Goal: Task Accomplishment & Management: Manage account settings

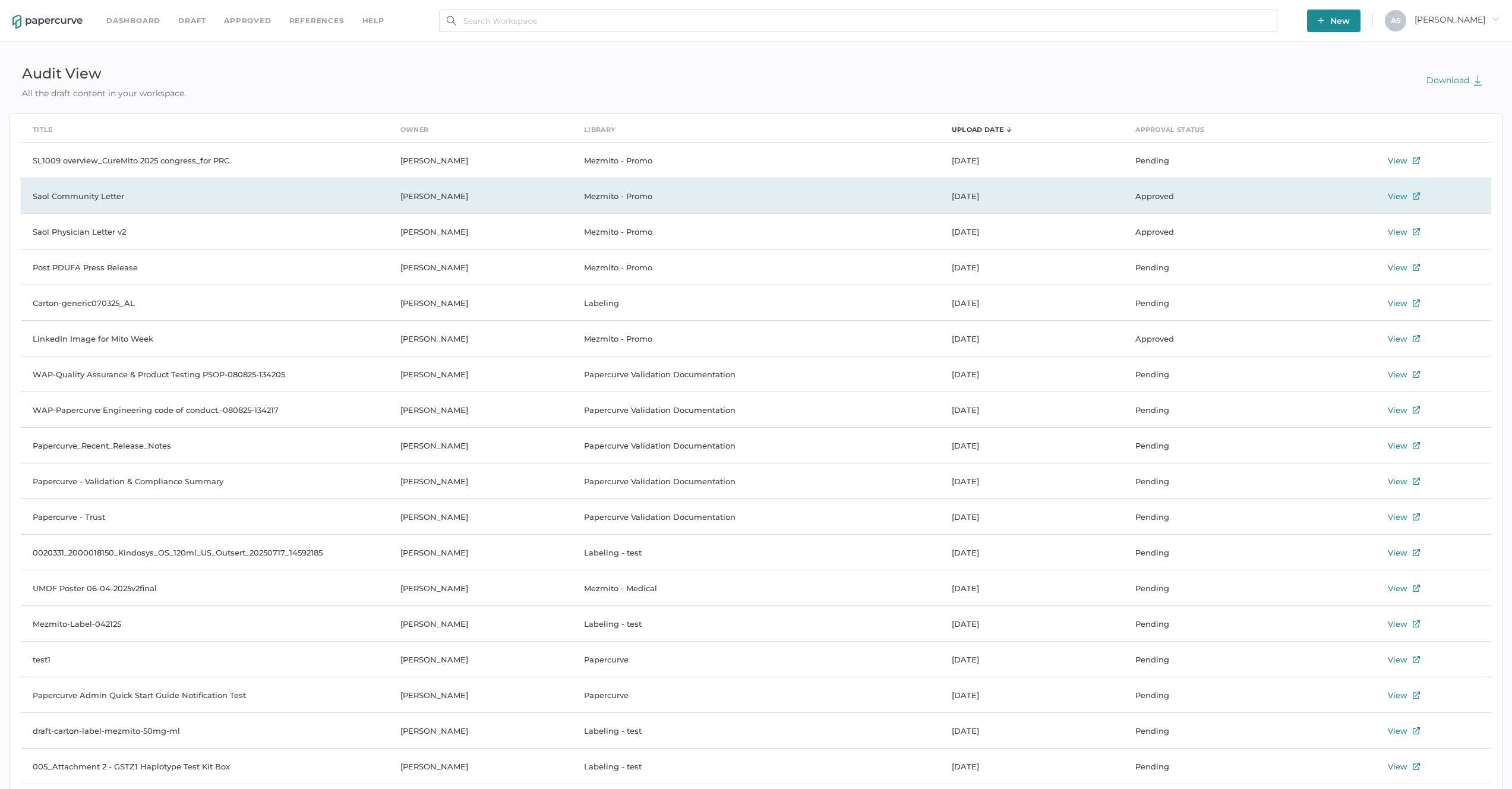
click at [1400, 199] on div "View" at bounding box center [1398, 196] width 20 height 14
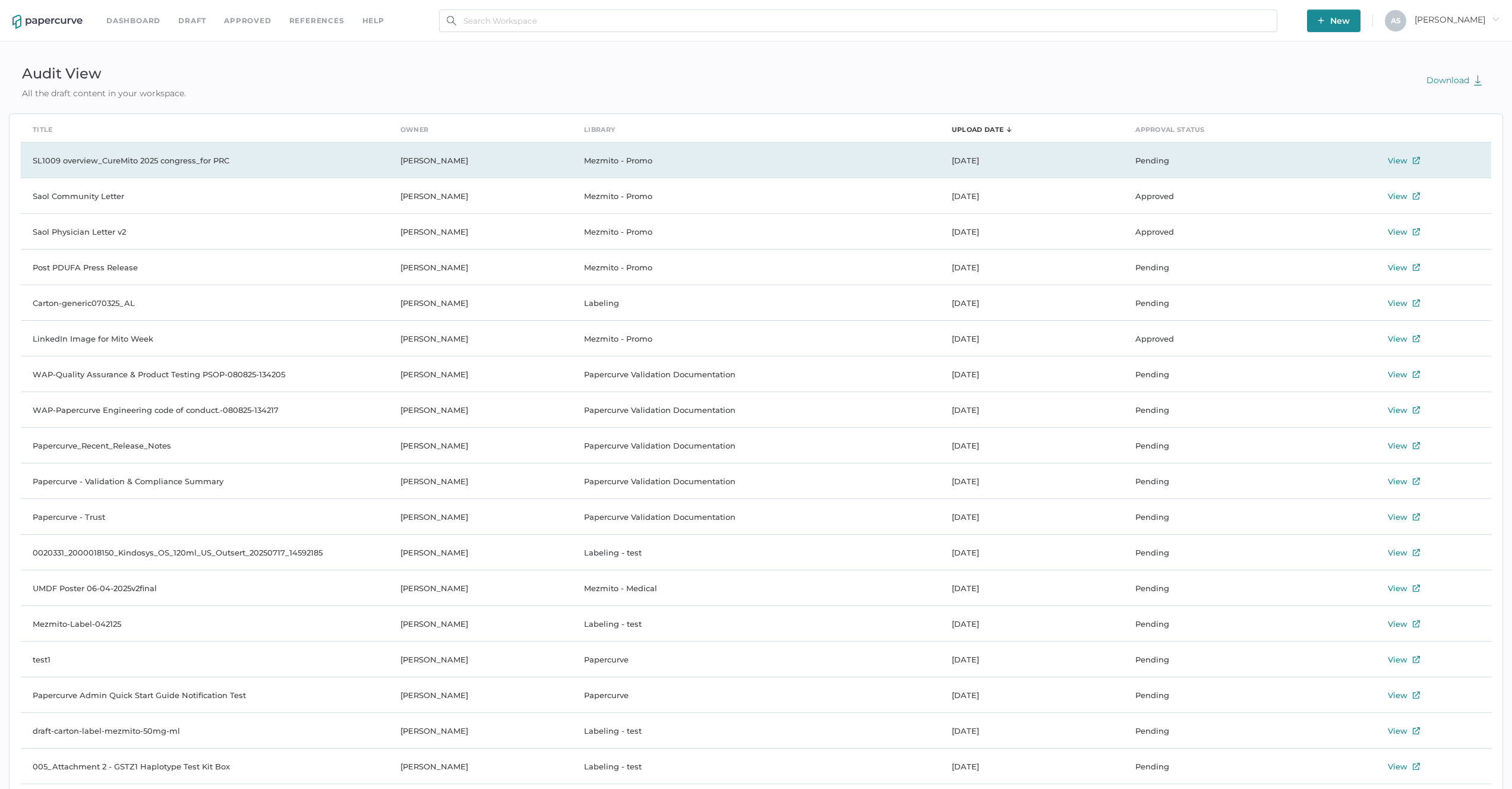
click at [1410, 162] on div "View" at bounding box center [1404, 160] width 169 height 14
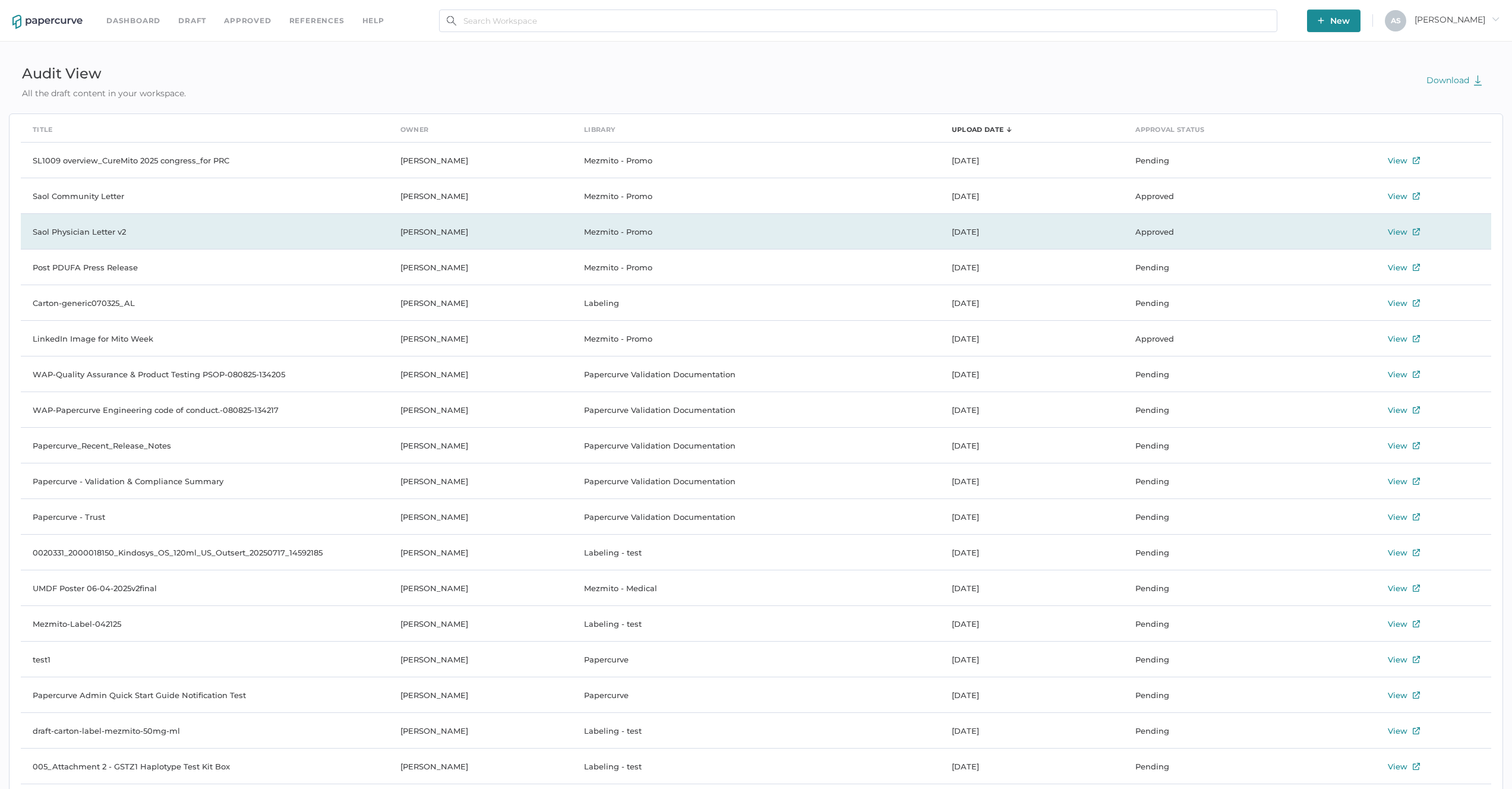
click at [1403, 232] on div "View" at bounding box center [1398, 231] width 20 height 14
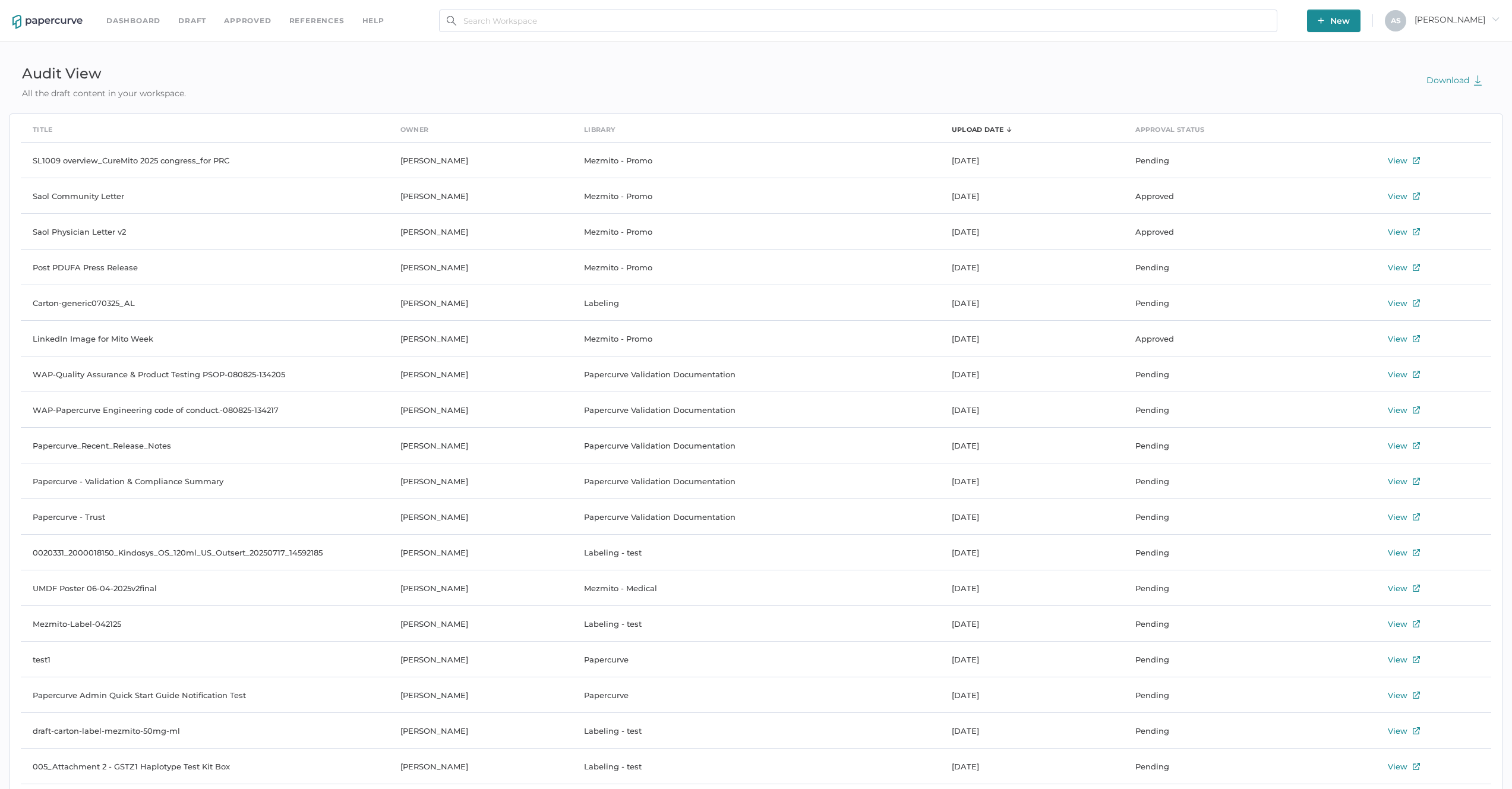
click at [508, 70] on div "Audit View All the draft content in your workspace. Download" at bounding box center [756, 80] width 1494 height 39
click at [123, 12] on div "Dashboard Draft Approved References help New A S Antonio arrow_right" at bounding box center [756, 21] width 1512 height 41
click at [123, 16] on link "Dashboard" at bounding box center [133, 21] width 54 height 13
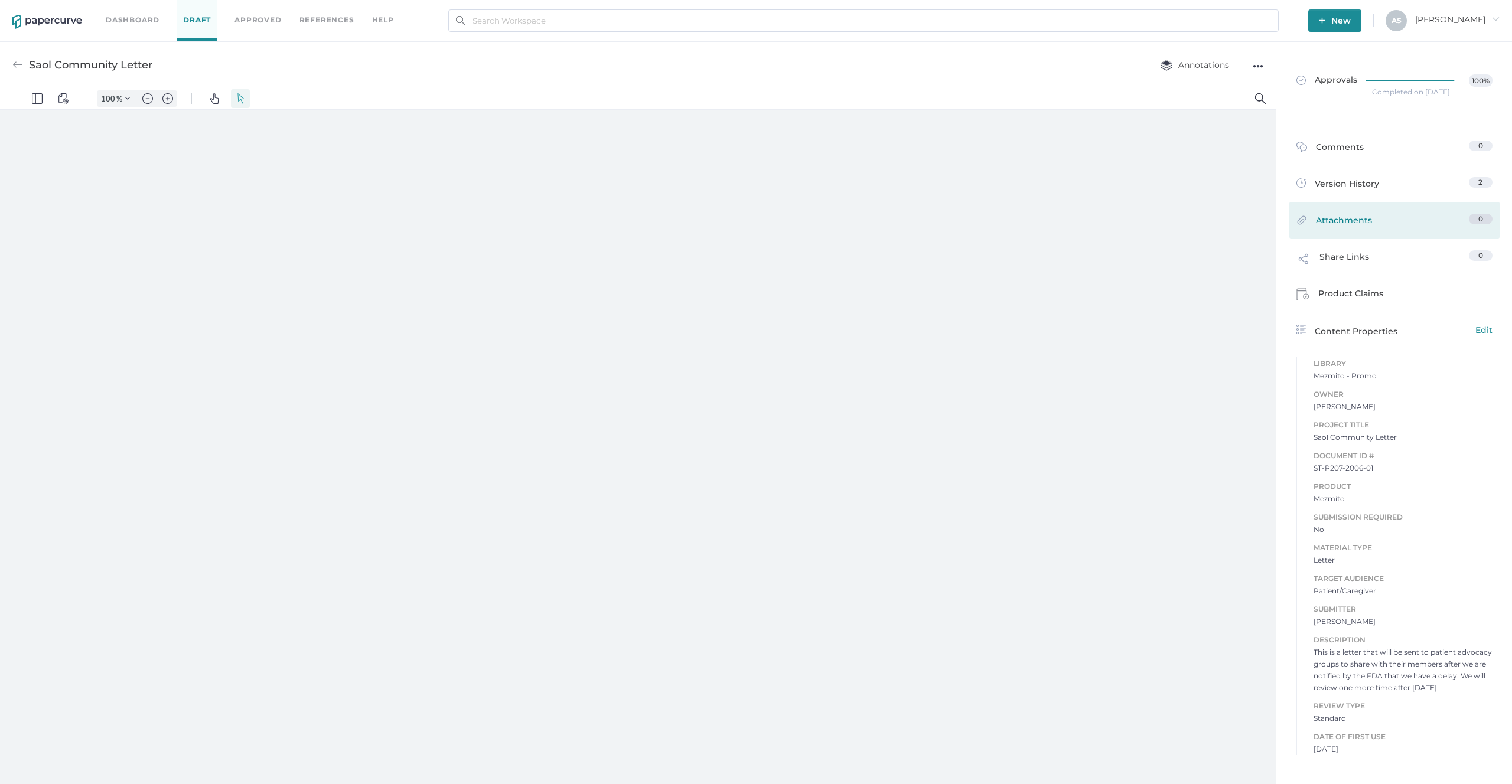
type input "109"
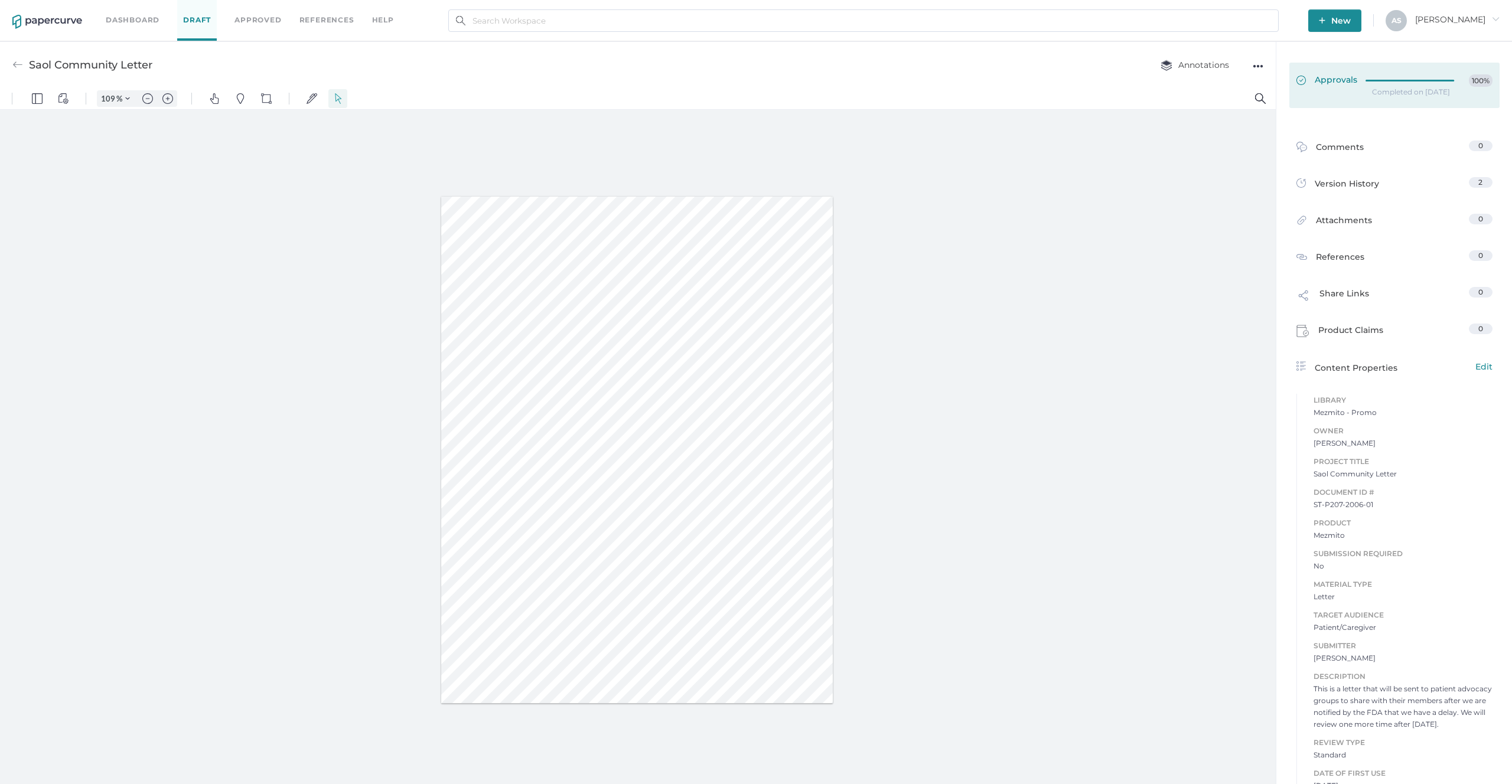
click at [1370, 97] on link "Approvals 100%" at bounding box center [1393, 85] width 210 height 45
drag, startPoint x: 161, startPoint y: 62, endPoint x: 21, endPoint y: 66, distance: 140.1
click at [21, 66] on div "Saol Community Letter Annotations ●●●" at bounding box center [637, 64] width 1276 height 47
copy div "Saol Community Letter"
click at [1327, 95] on link "Approvals 75%" at bounding box center [1393, 85] width 210 height 45
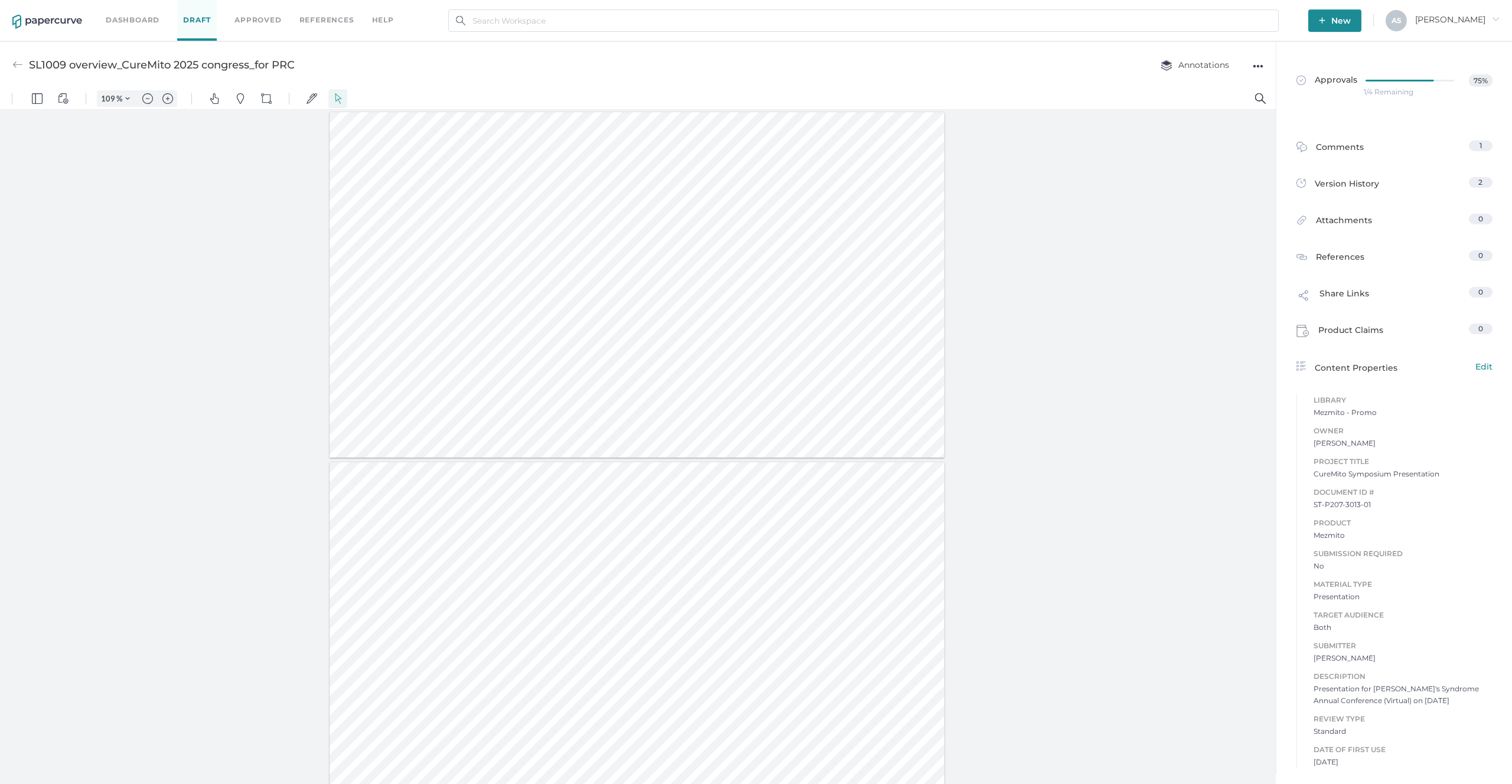
click at [255, 81] on div "SL1009 overview_CureMito 2025 congress_for PRC Annotations ●●●" at bounding box center [637, 64] width 1276 height 47
click at [262, 68] on div "SL1009 overview_CureMito 2025 congress_for PRC" at bounding box center [161, 64] width 266 height 22
click at [268, 67] on div "SL1009 overview_CureMito 2025 congress_for PRC" at bounding box center [161, 64] width 266 height 22
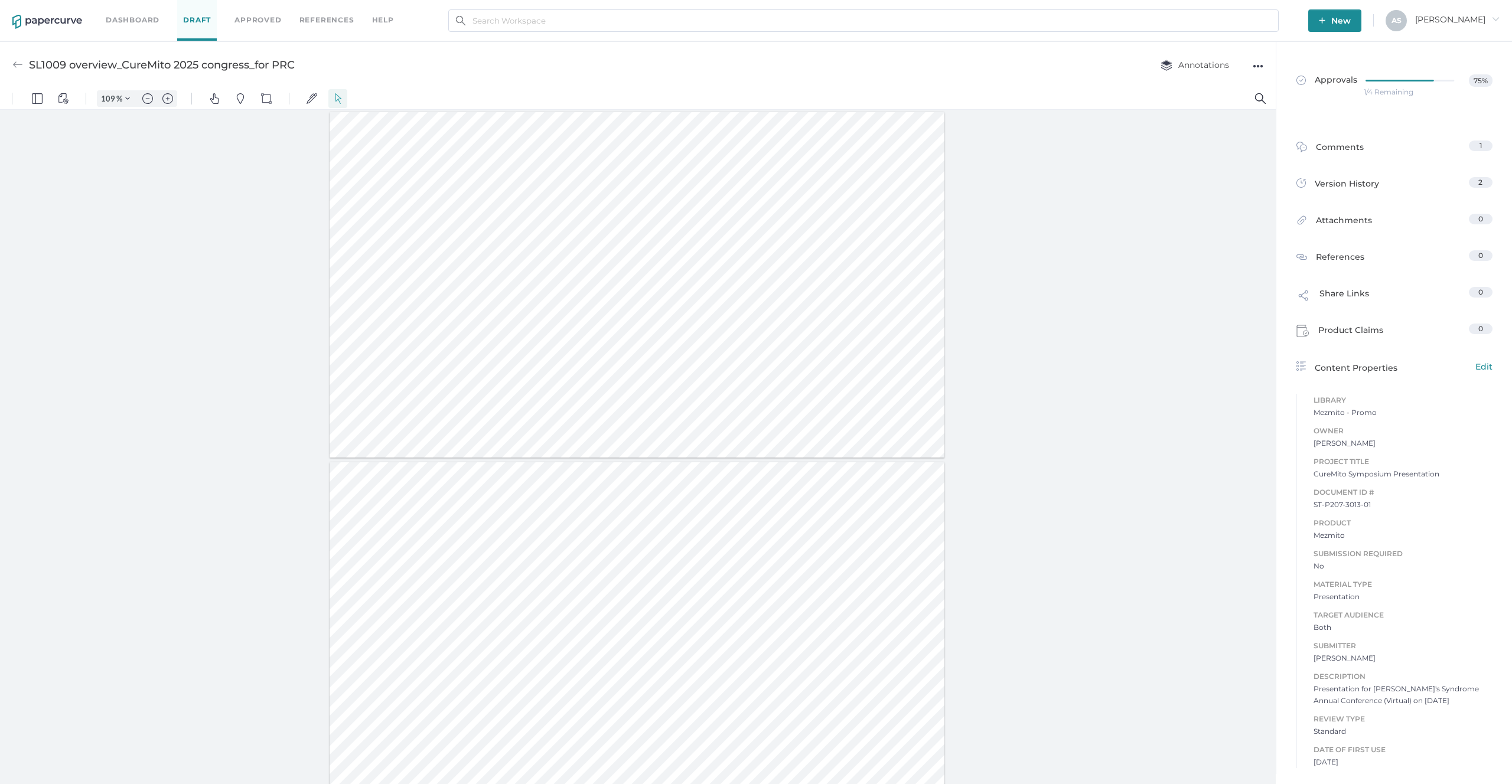
click at [164, 56] on div "SL1009 overview_CureMito 2025 congress_for PRC" at bounding box center [161, 64] width 266 height 22
click at [30, 64] on div "SL1009 overview_CureMito 2025 congress_for PRC" at bounding box center [161, 64] width 266 height 22
drag, startPoint x: 30, startPoint y: 64, endPoint x: 285, endPoint y: 68, distance: 255.0
click at [285, 68] on div "SL1009 overview_CureMito 2025 congress_for PRC" at bounding box center [161, 64] width 266 height 22
copy div "SL1009 overview_CureMito 2025 congress_for PRC"
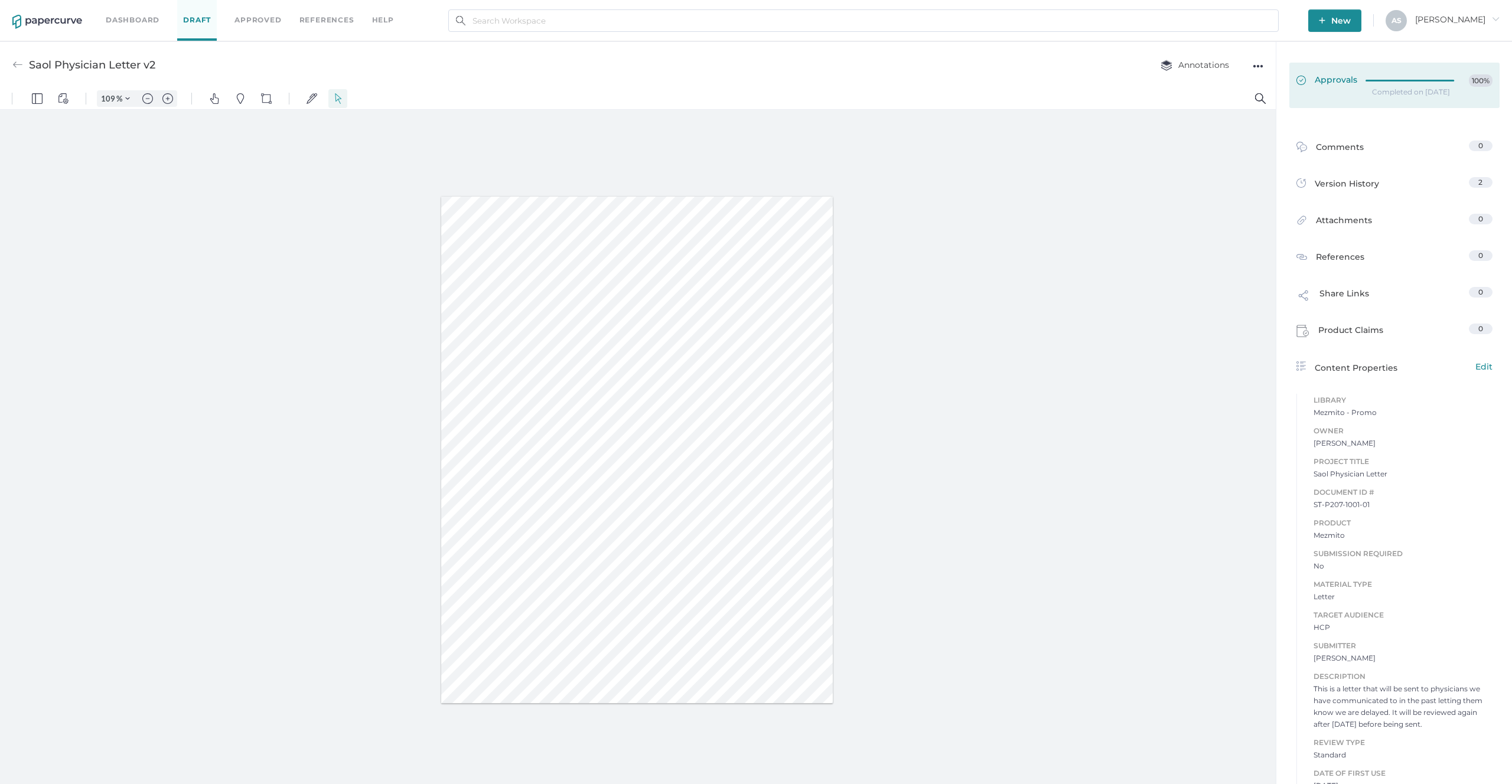
click at [1314, 99] on link "Approvals 100%" at bounding box center [1393, 85] width 210 height 45
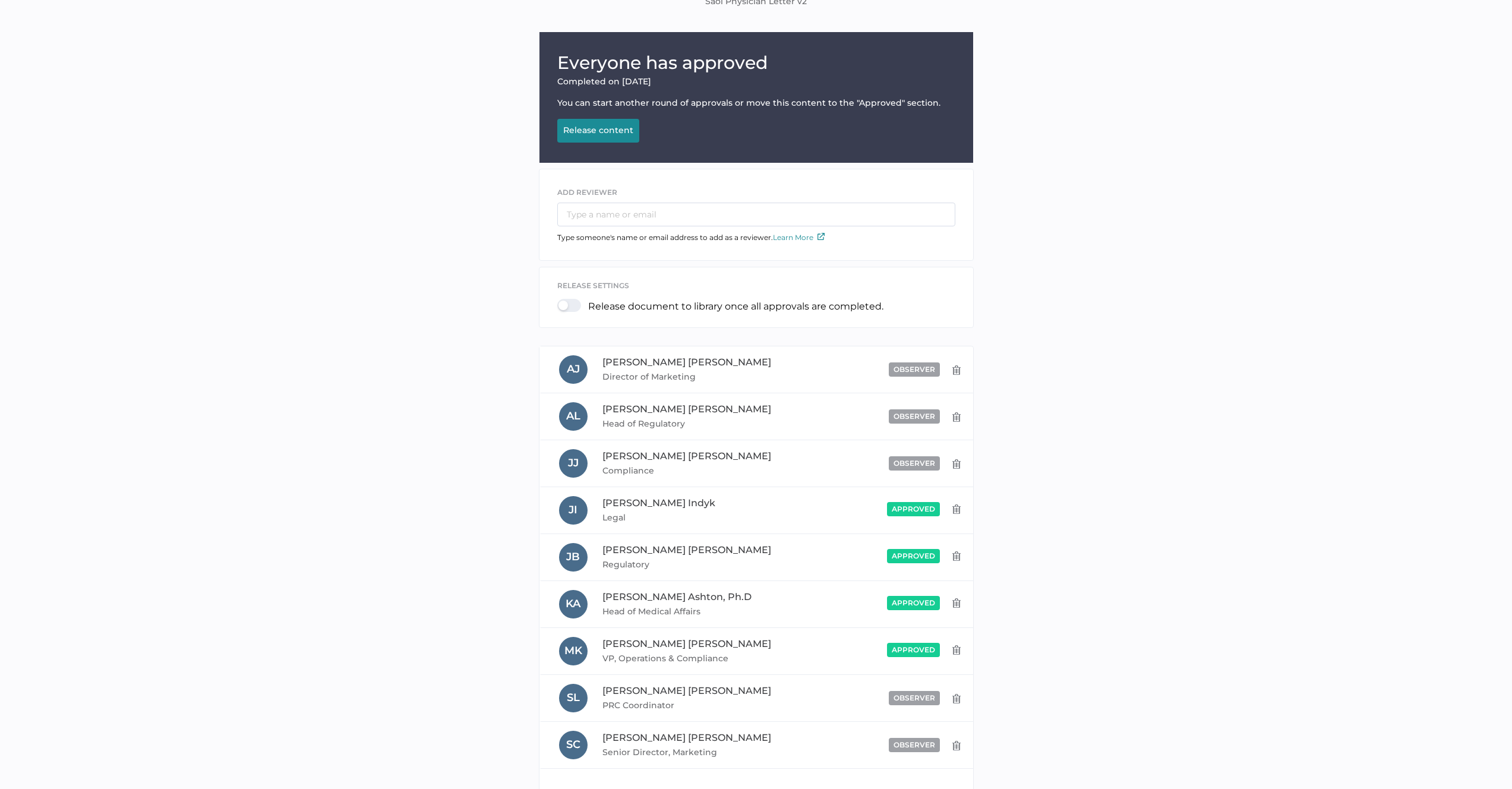
scroll to position [226, 0]
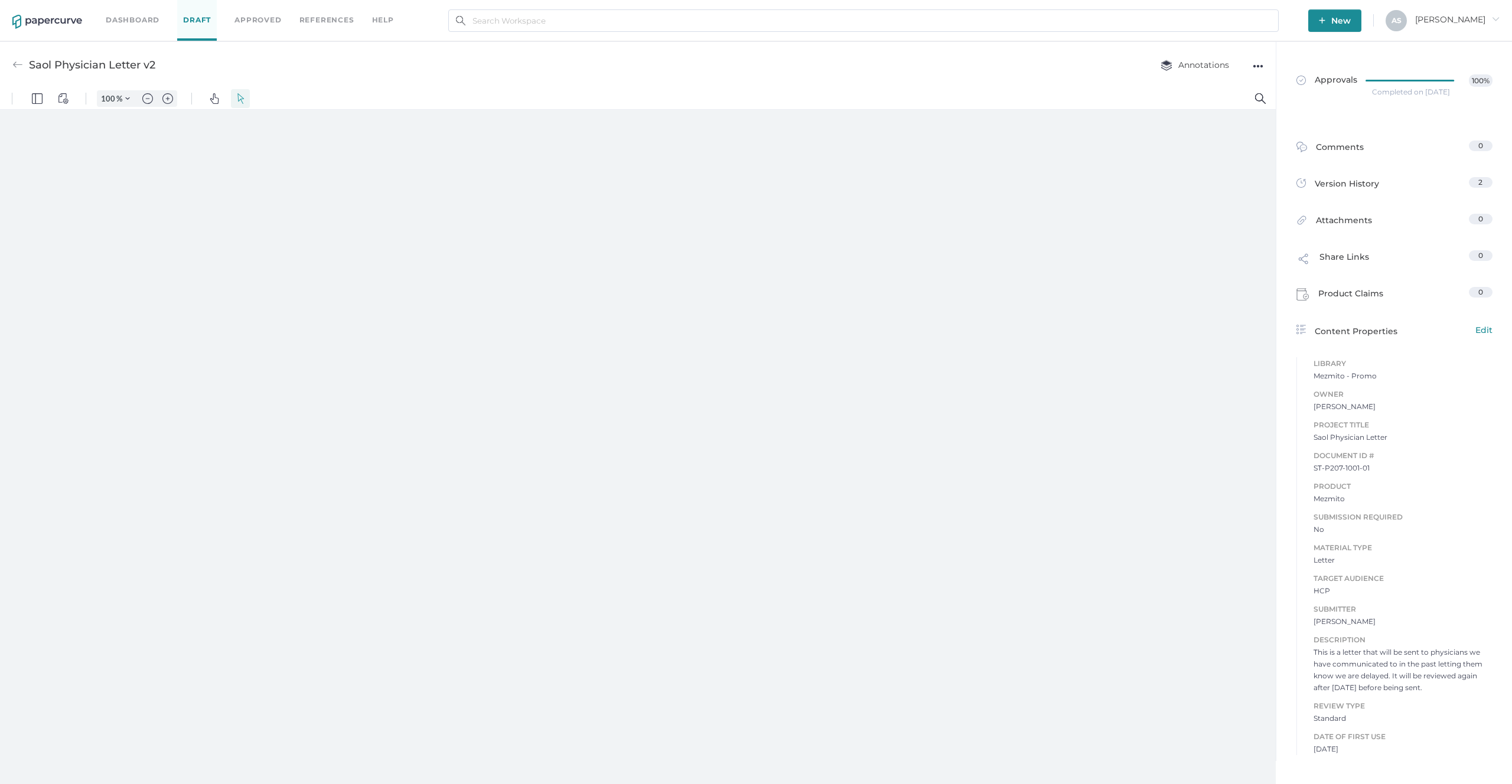
type input "109"
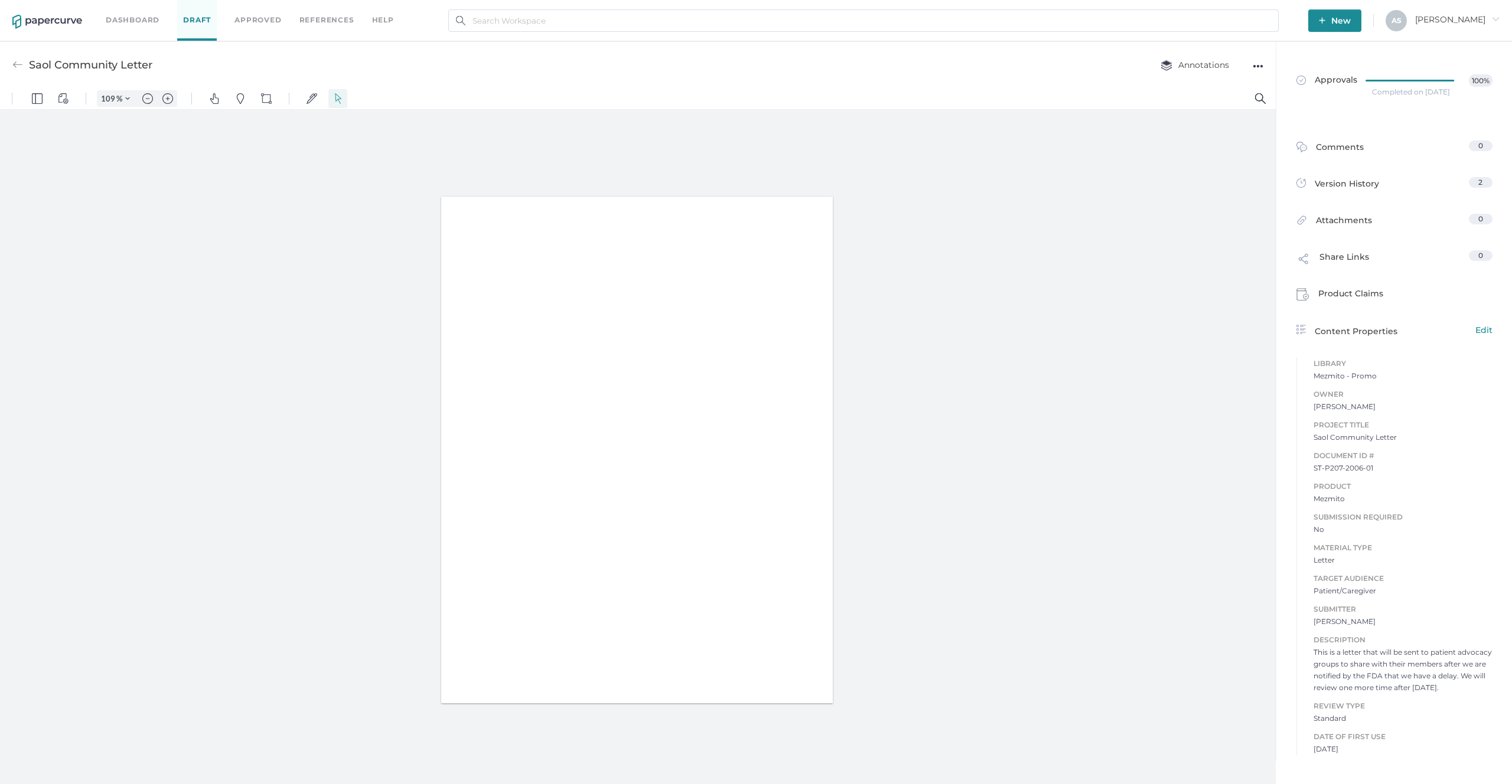
type input "109"
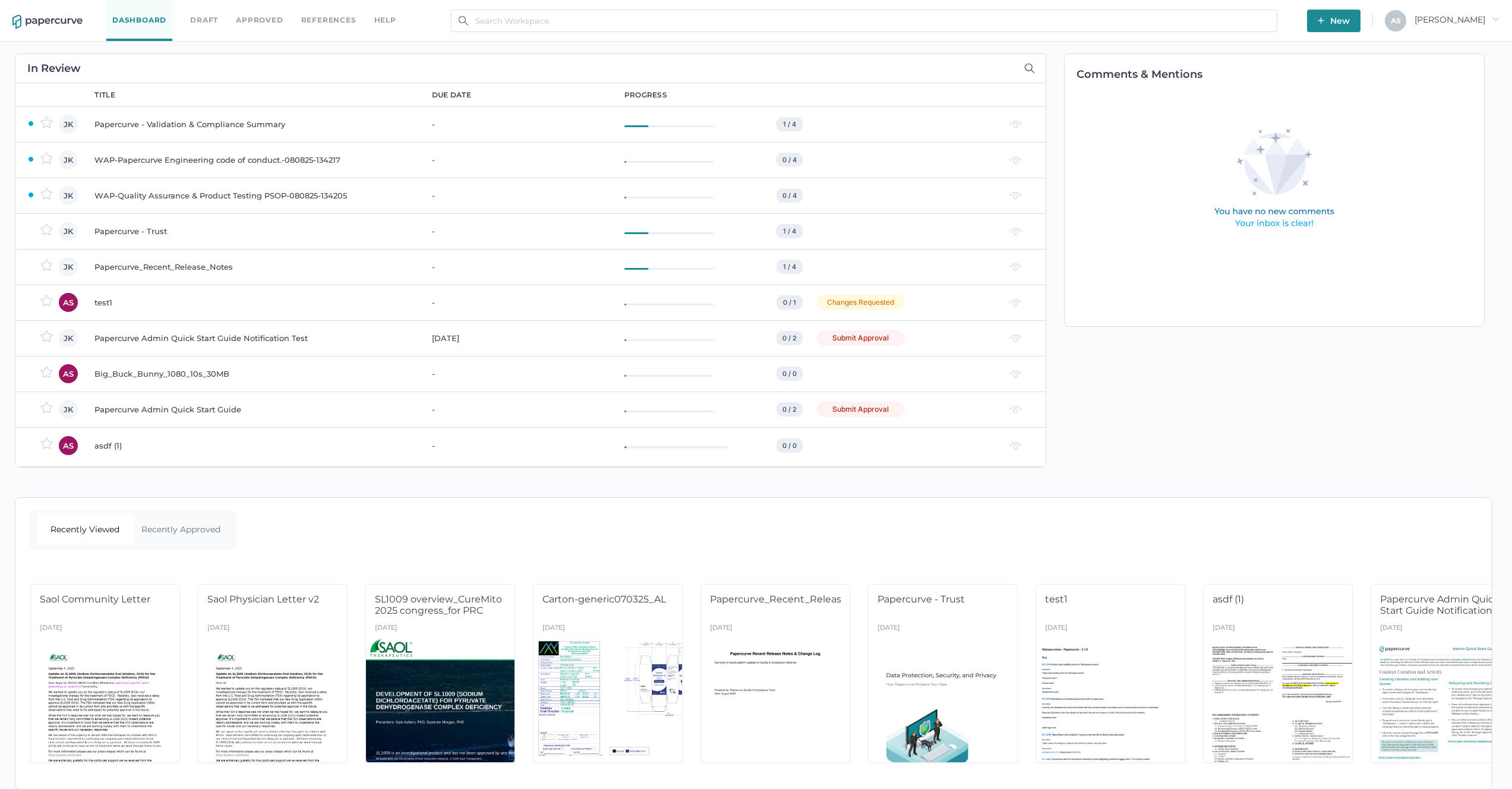
click at [328, 315] on td "test1" at bounding box center [251, 302] width 337 height 36
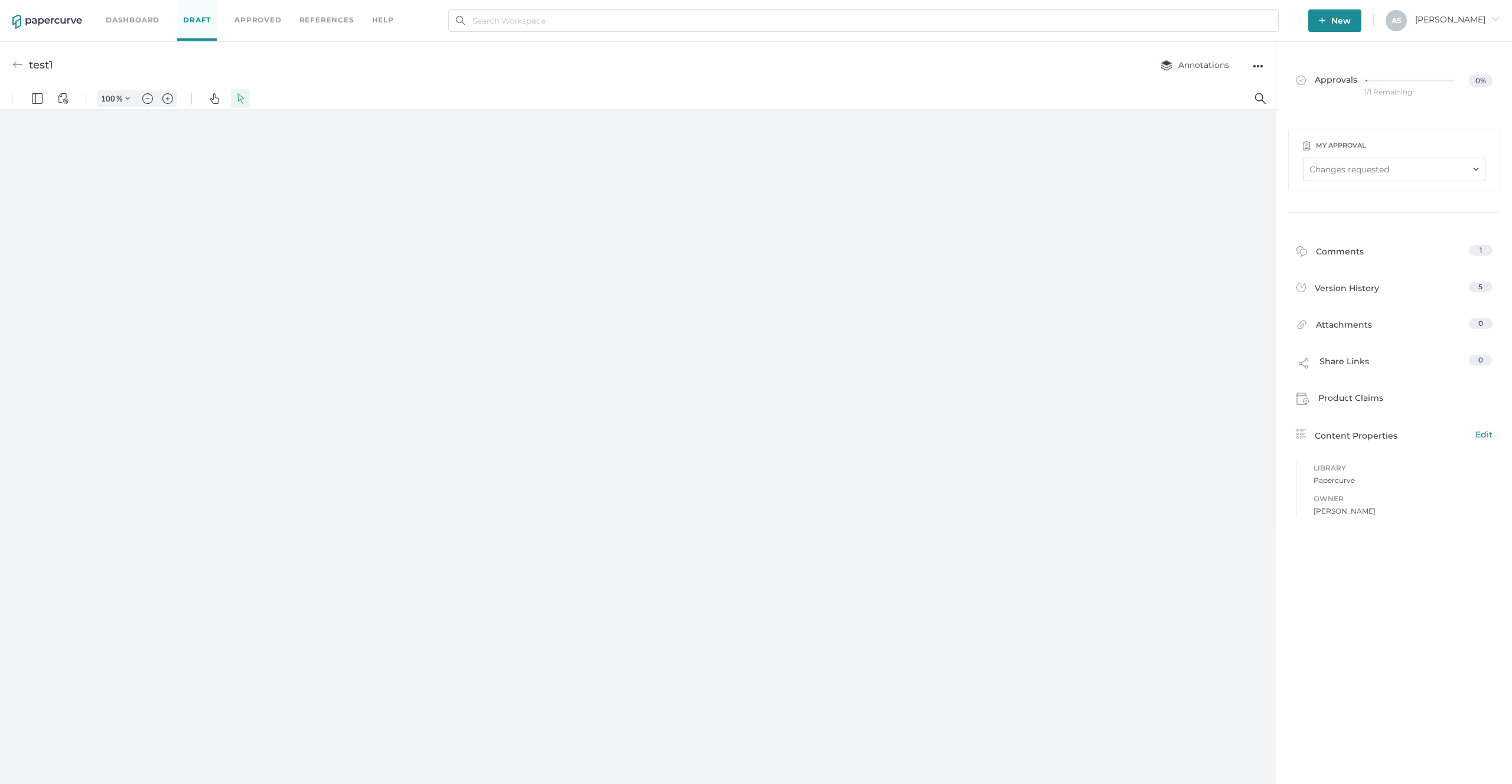
type input "109"
click at [1254, 70] on div "●●●" at bounding box center [1258, 66] width 11 height 16
click at [959, 226] on div at bounding box center [637, 449] width 1276 height 679
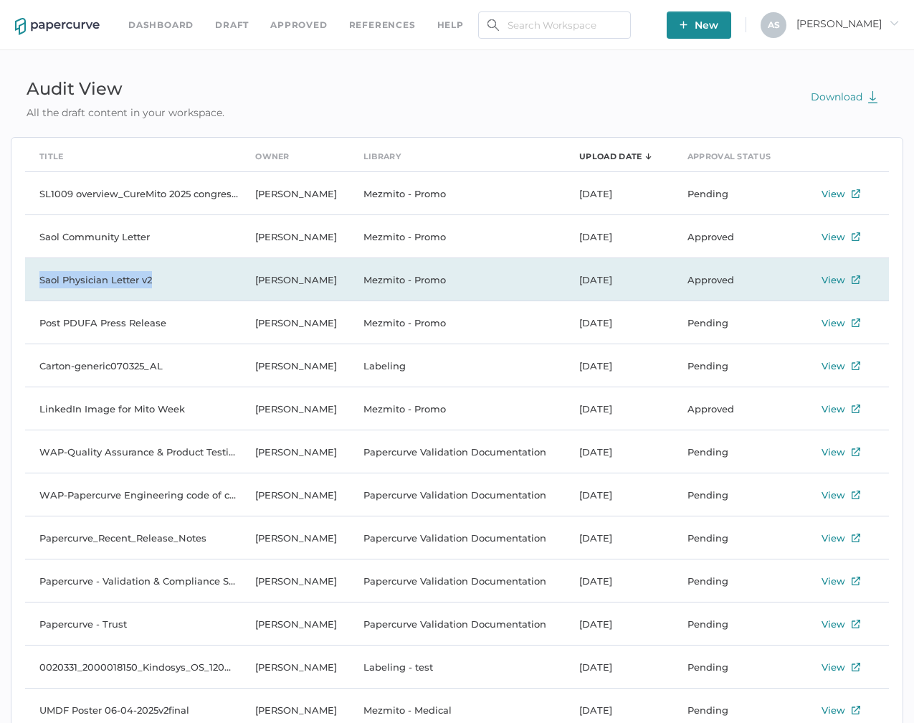
drag, startPoint x: 171, startPoint y: 280, endPoint x: 40, endPoint y: 273, distance: 131.4
click at [40, 273] on td "Saol Physician Letter v2" at bounding box center [133, 279] width 216 height 43
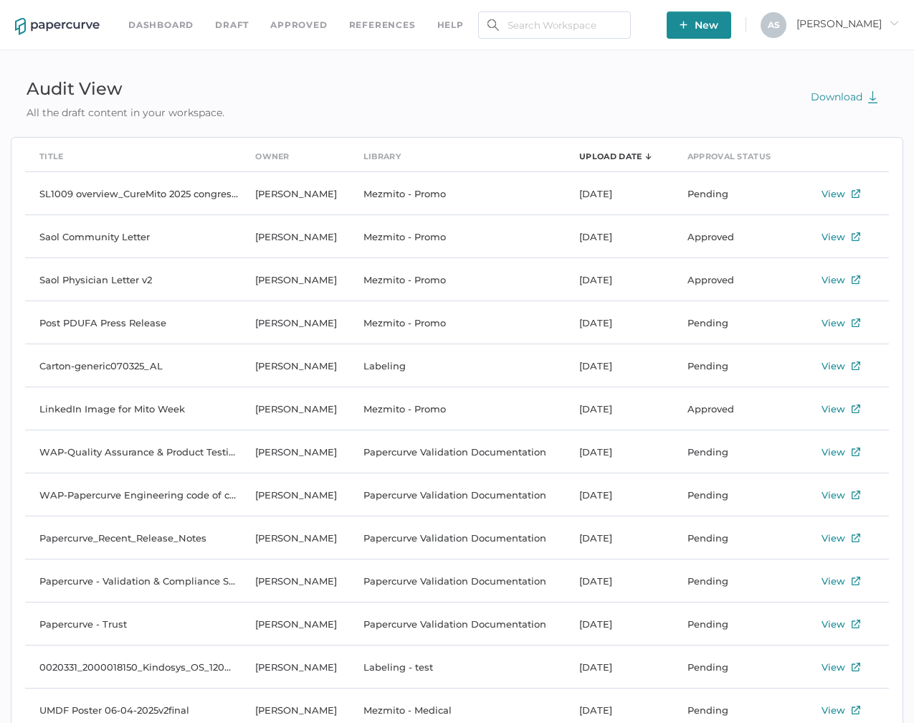
click at [317, 98] on div "Audit View All the draft content in your workspace. Download" at bounding box center [457, 96] width 893 height 47
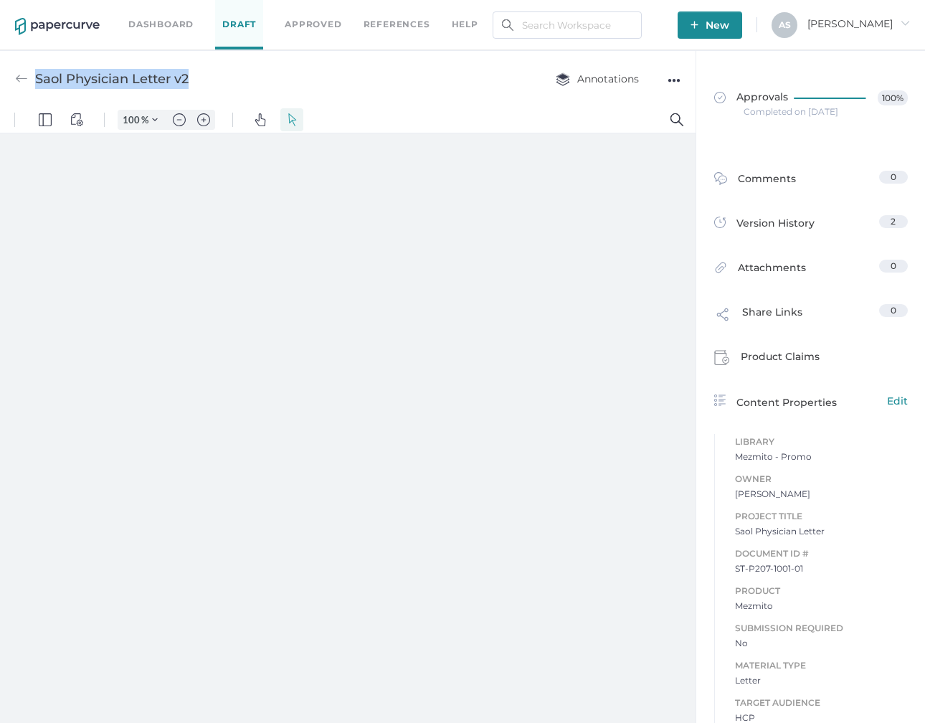
drag, startPoint x: 104, startPoint y: 80, endPoint x: 199, endPoint y: 78, distance: 94.7
click at [199, 78] on div "Saol Physician Letter v2 Annotations ●●●" at bounding box center [348, 78] width 696 height 57
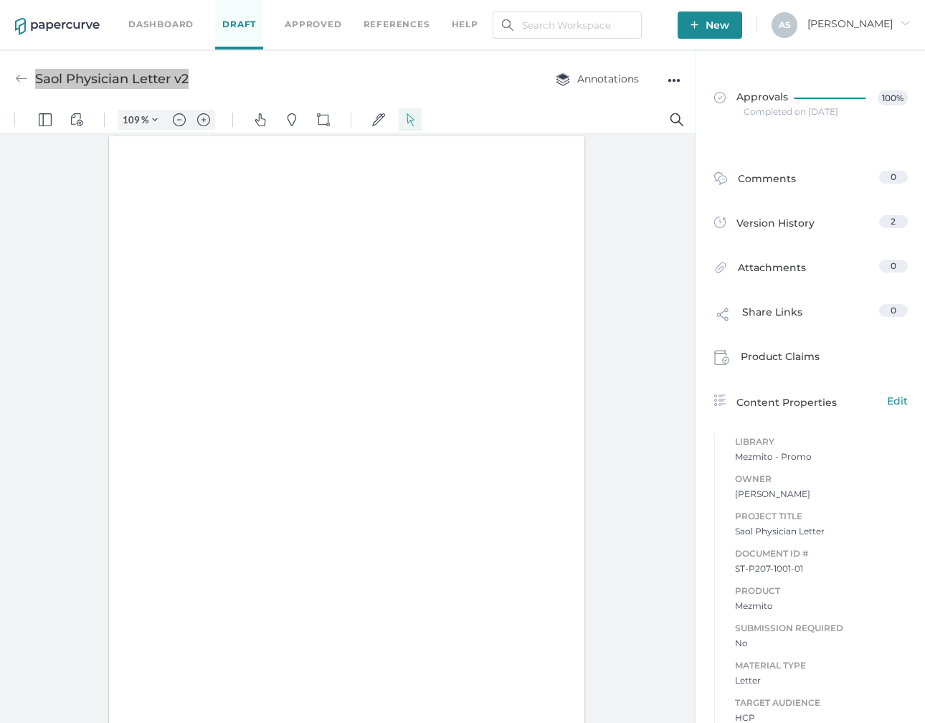
type input "109"
